Goal: Book appointment/travel/reservation

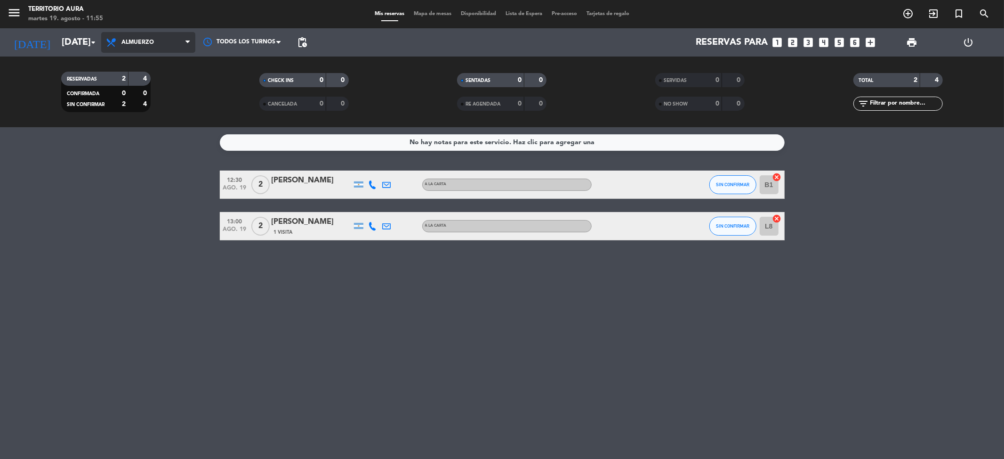
click at [149, 48] on span "Almuerzo" at bounding box center [148, 42] width 94 height 21
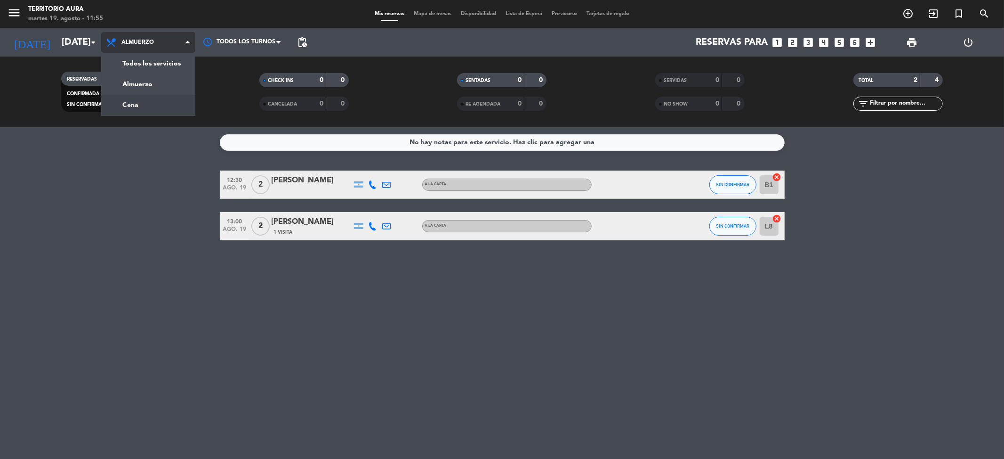
click at [153, 105] on div "menu TERRITORIO [PERSON_NAME][DATE] 19. agosto - 11:55 Mis reservas Mapa de mes…" at bounding box center [502, 63] width 1004 height 127
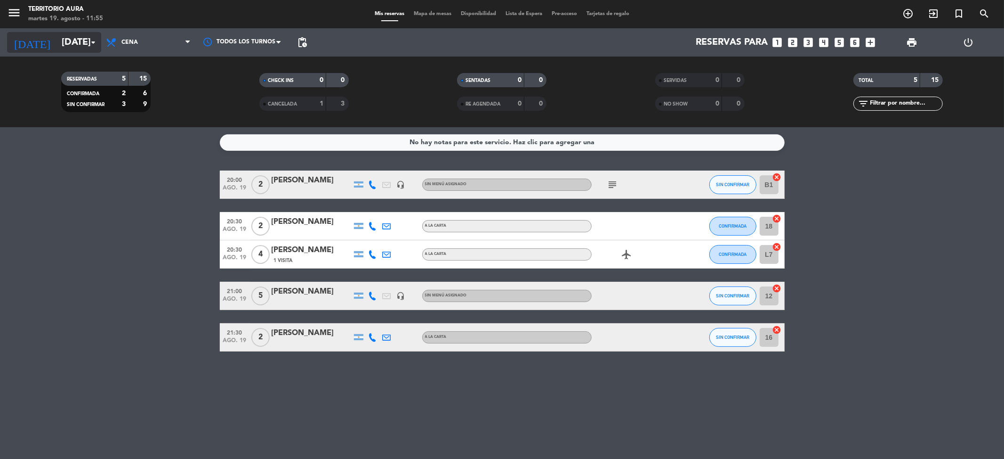
click at [73, 32] on input "[DATE]" at bounding box center [117, 42] width 120 height 21
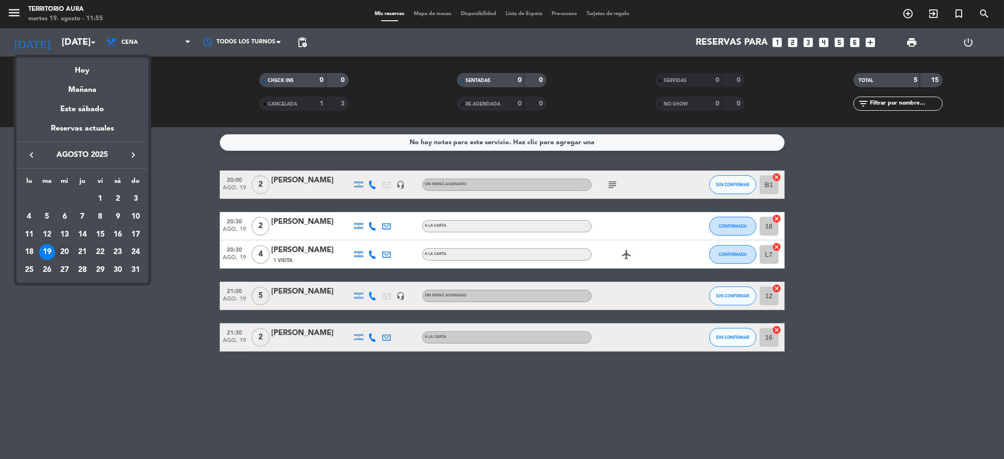
click at [67, 254] on div "20" at bounding box center [65, 252] width 16 height 16
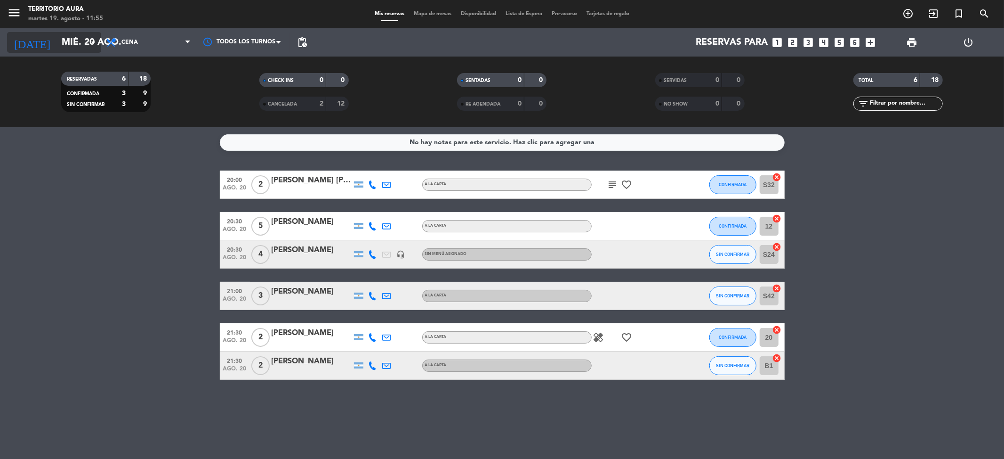
click at [77, 42] on input "mié. 20 ago." at bounding box center [117, 42] width 120 height 21
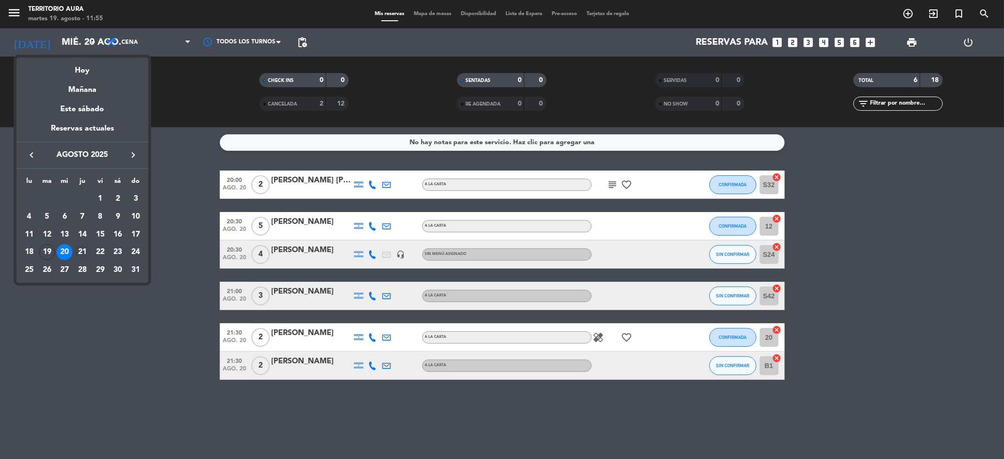
click at [83, 247] on div "21" at bounding box center [82, 252] width 16 height 16
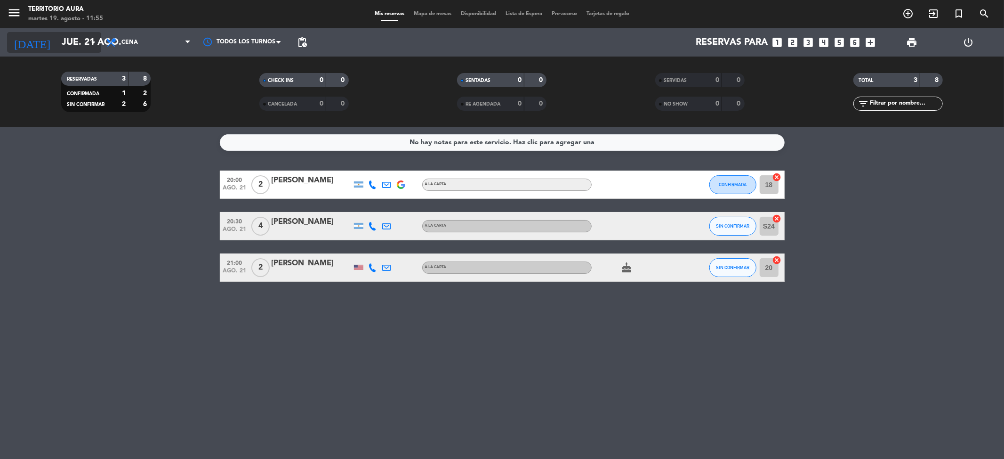
click at [57, 43] on input "jue. 21 ago." at bounding box center [117, 42] width 120 height 21
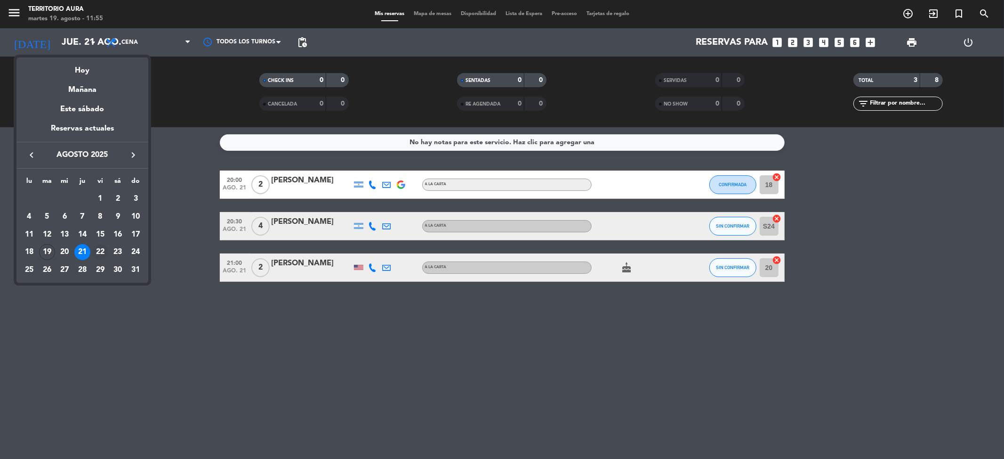
click at [101, 248] on div "22" at bounding box center [100, 252] width 16 height 16
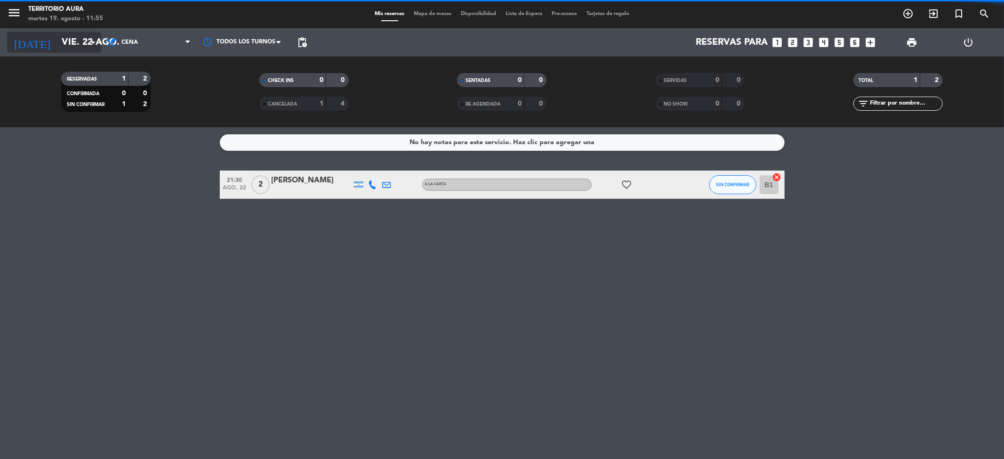
click at [57, 42] on input "vie. 22 ago." at bounding box center [117, 42] width 120 height 21
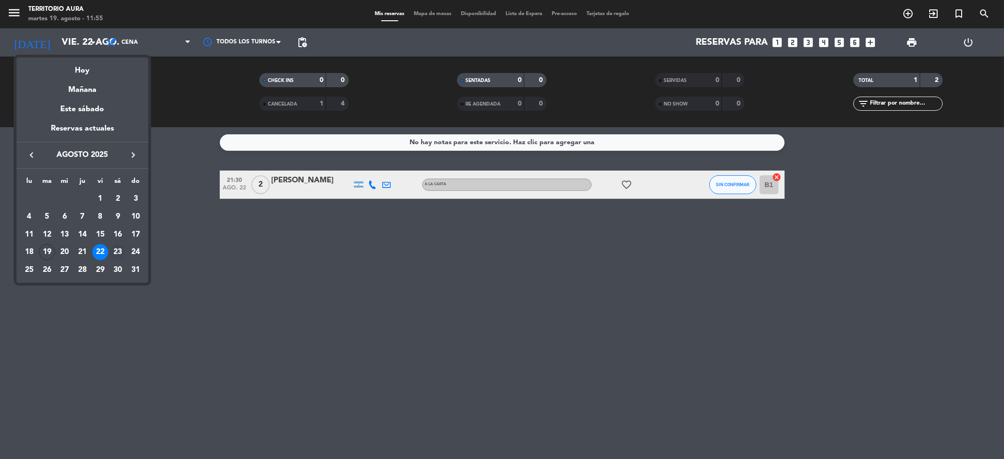
click at [114, 255] on div "23" at bounding box center [118, 252] width 16 height 16
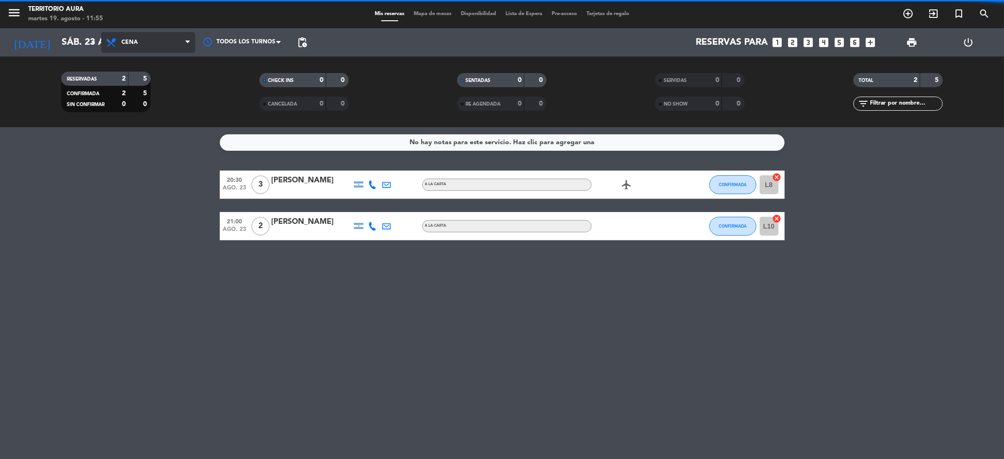
click at [136, 42] on span "Cena" at bounding box center [129, 42] width 16 height 7
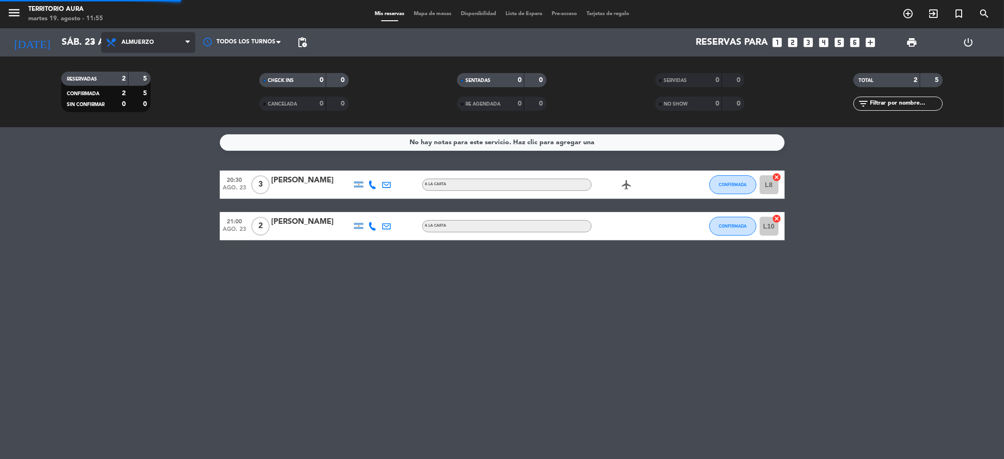
click at [140, 78] on div "menu TERRITORIO [PERSON_NAME][DATE] 19. agosto - 11:55 Mis reservas Mapa de mes…" at bounding box center [502, 63] width 1004 height 127
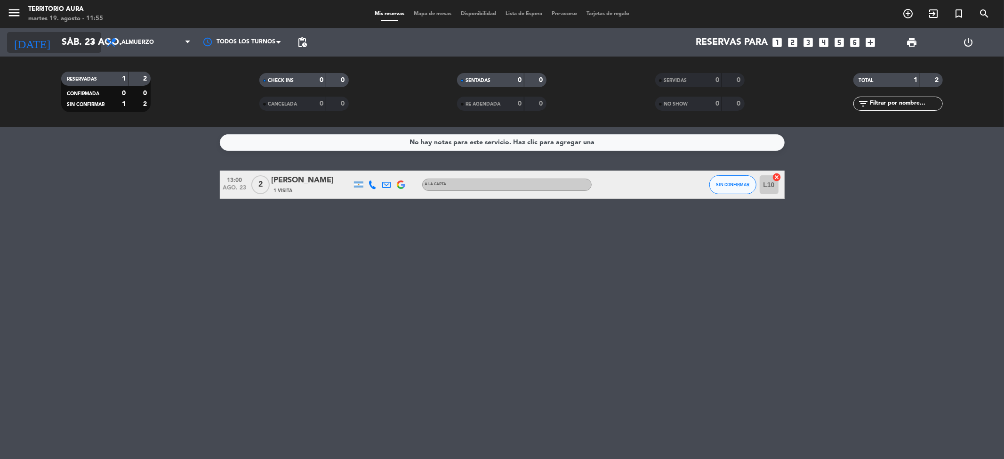
click at [81, 40] on input "sáb. 23 ago." at bounding box center [117, 42] width 120 height 21
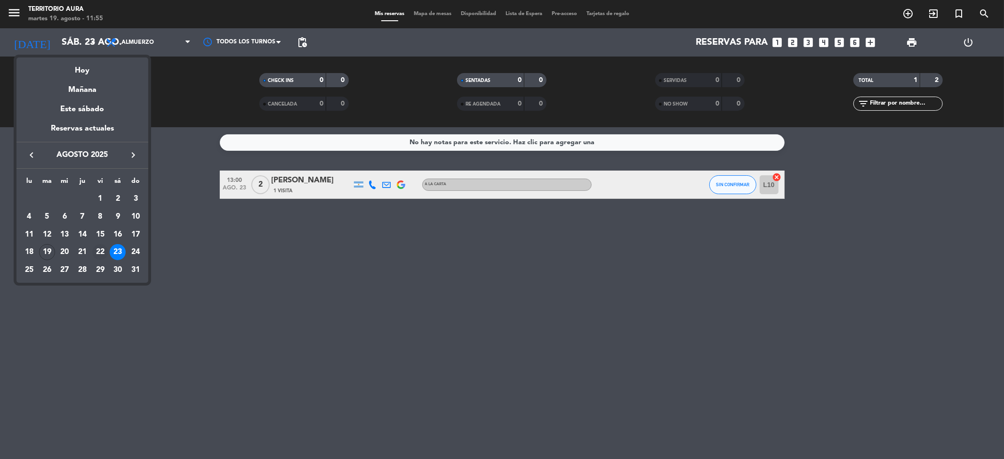
click at [105, 251] on div "22" at bounding box center [100, 252] width 16 height 16
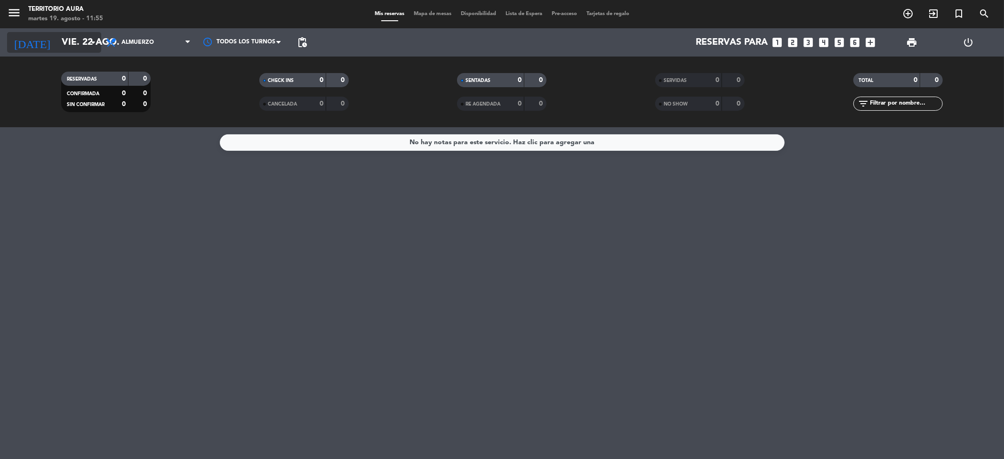
click at [89, 43] on icon "arrow_drop_down" at bounding box center [93, 42] width 11 height 11
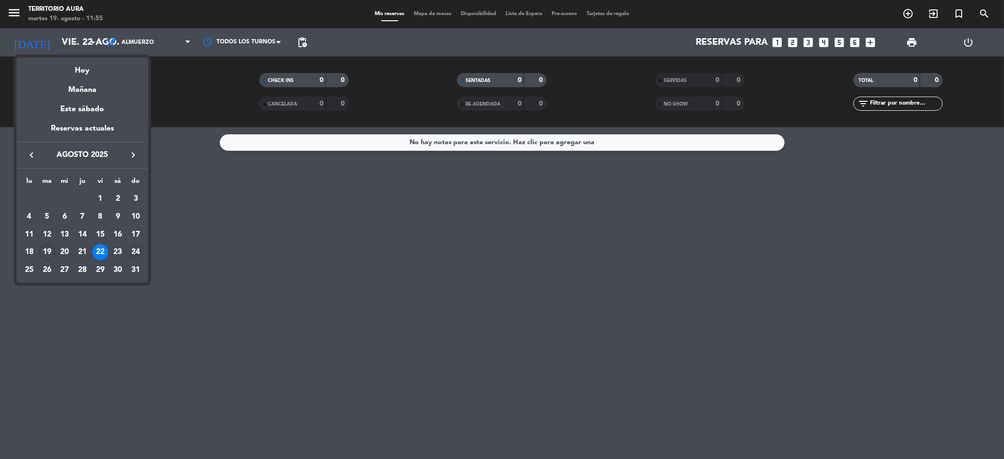
click at [138, 253] on div "24" at bounding box center [136, 252] width 16 height 16
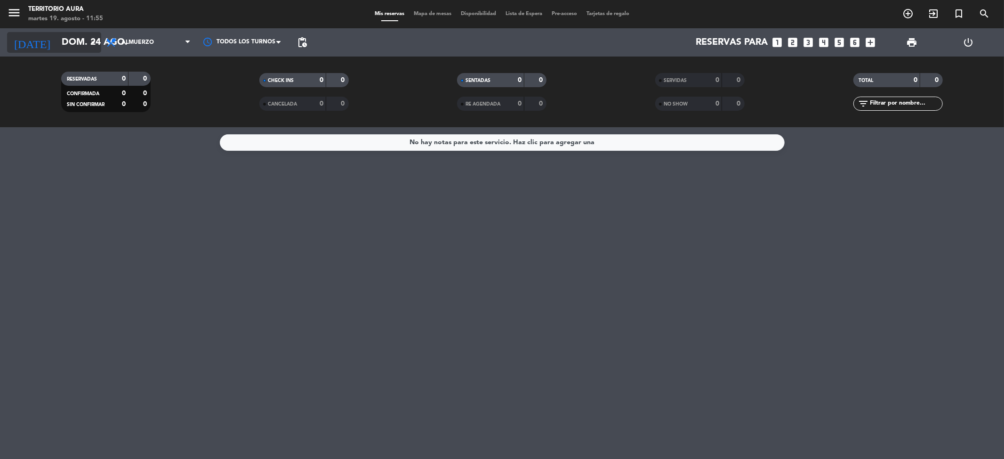
click at [89, 42] on icon "arrow_drop_down" at bounding box center [93, 42] width 11 height 11
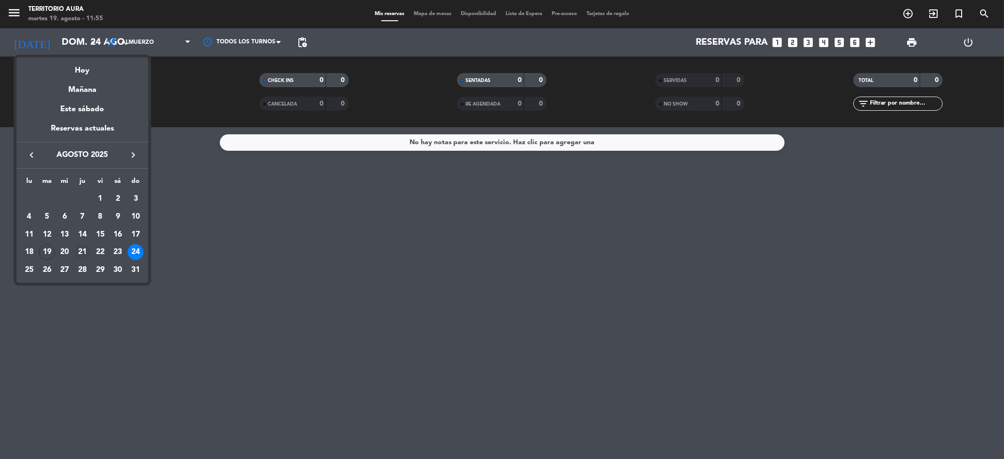
click at [85, 254] on div "21" at bounding box center [82, 252] width 16 height 16
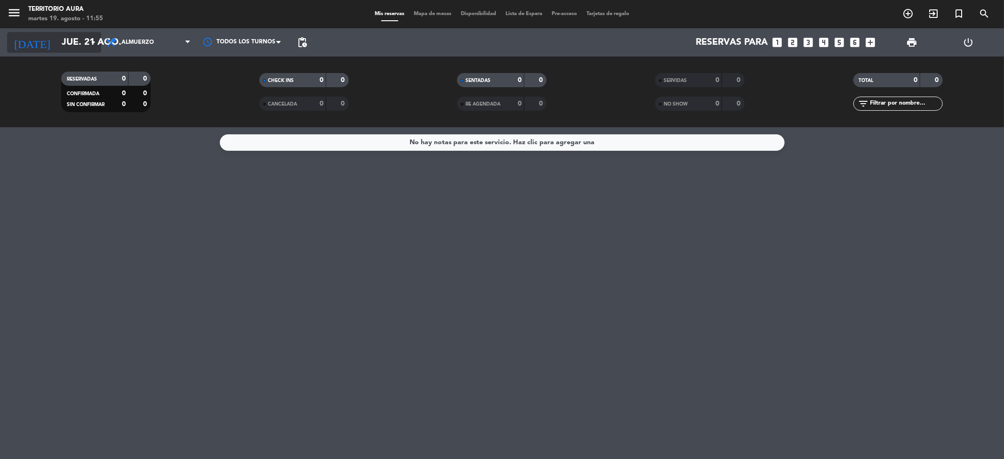
click at [85, 45] on input "jue. 21 ago." at bounding box center [117, 42] width 120 height 21
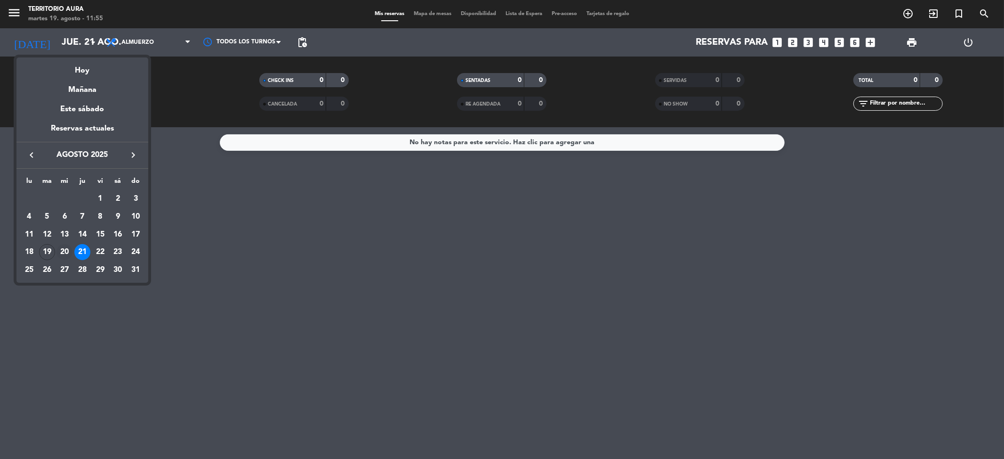
click at [61, 253] on div "20" at bounding box center [65, 252] width 16 height 16
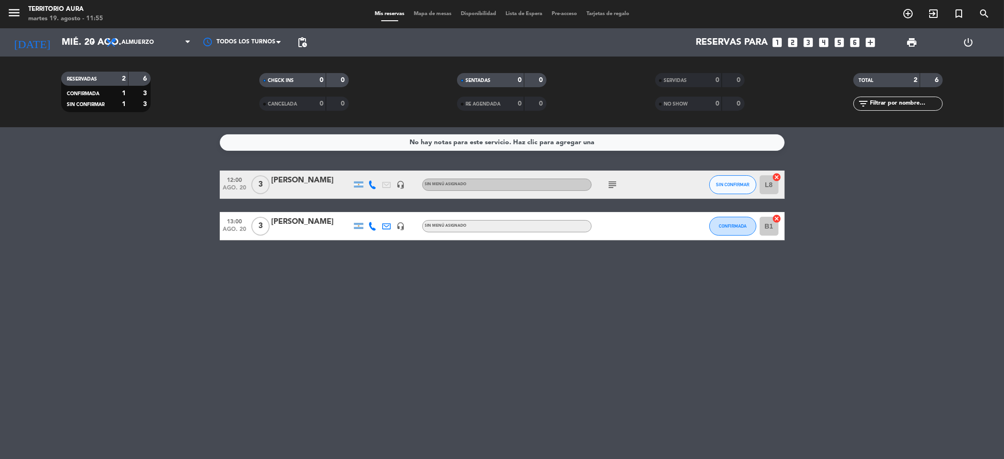
click at [606, 181] on span "subject" at bounding box center [613, 184] width 14 height 11
click at [613, 186] on icon "subject" at bounding box center [612, 184] width 11 height 11
click at [84, 47] on input "mié. 20 ago." at bounding box center [117, 42] width 120 height 21
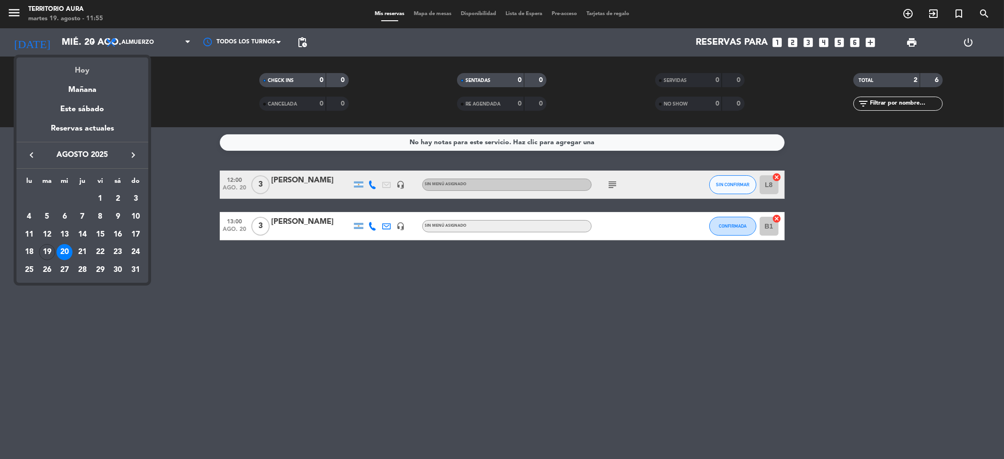
click at [87, 68] on div "Hoy" at bounding box center [82, 66] width 132 height 19
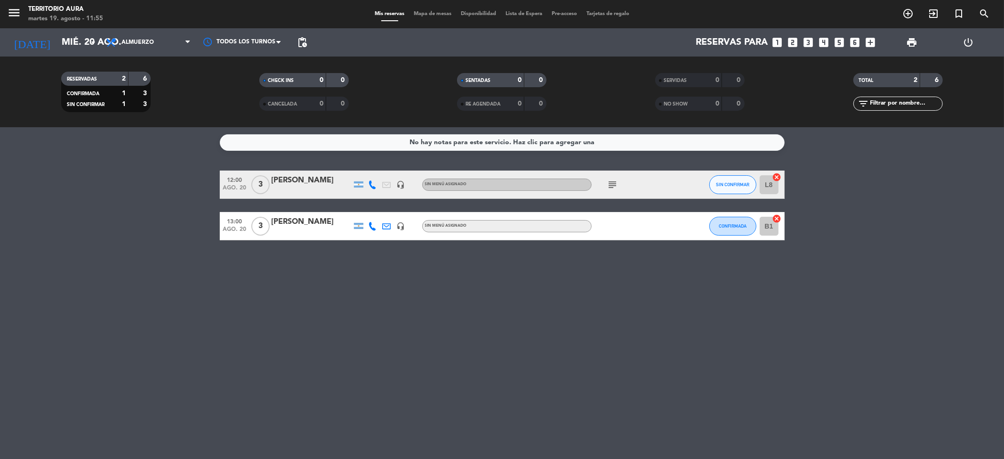
type input "[DATE]"
